Goal: Complete application form: Complete application form

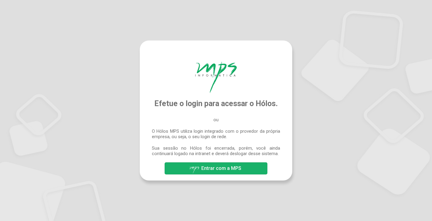
click at [219, 168] on span "Entrar com a MPS" at bounding box center [221, 169] width 40 height 6
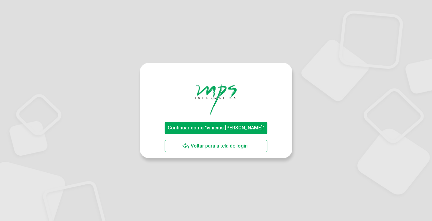
click at [228, 129] on span "Continuar como "vinicius.[PERSON_NAME]"" at bounding box center [216, 128] width 97 height 6
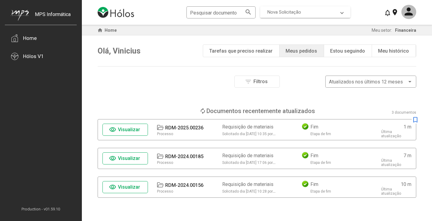
click at [287, 10] on span "Nova Solicitação" at bounding box center [284, 11] width 34 height 5
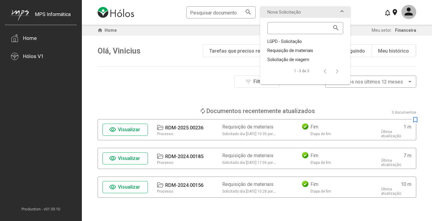
click at [181, 46] on div "Olá, Vinicius play_circle Tarefas que preciso realizar note_add Meus pedidos bo…" at bounding box center [257, 50] width 318 height 31
